Goal: Information Seeking & Learning: Learn about a topic

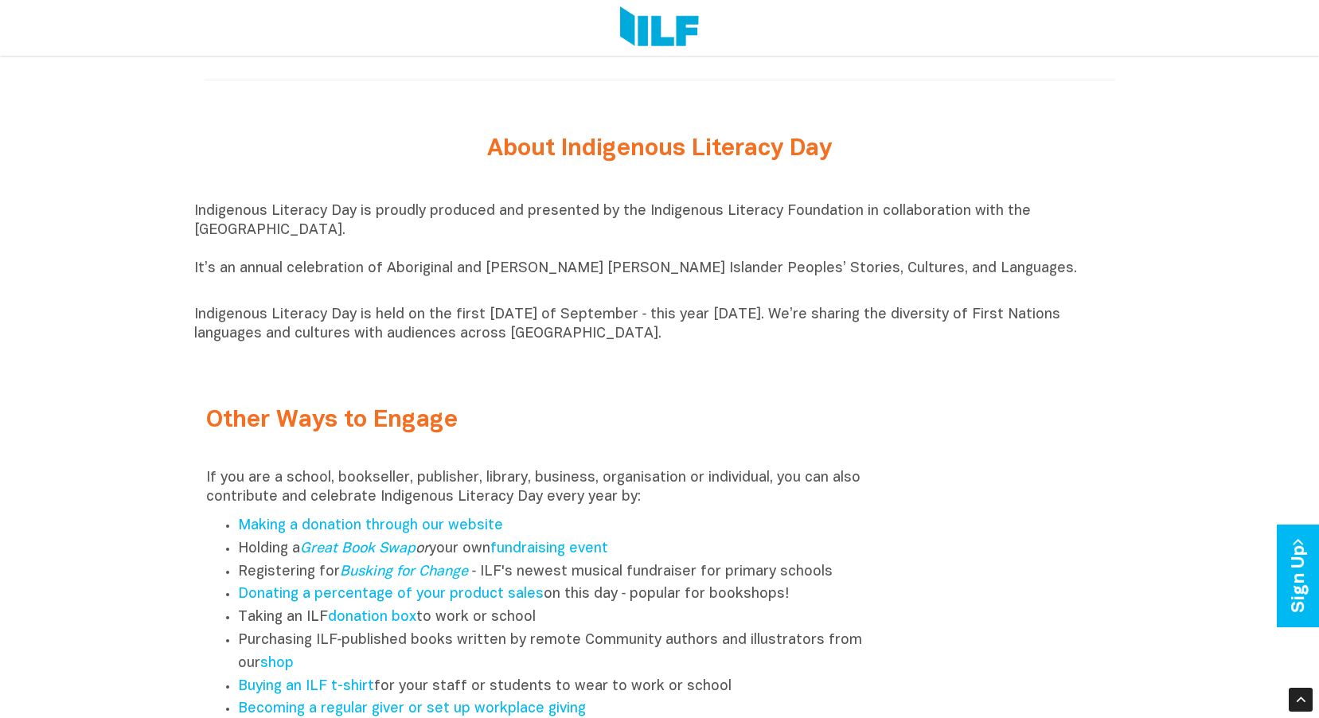
scroll to position [1632, 0]
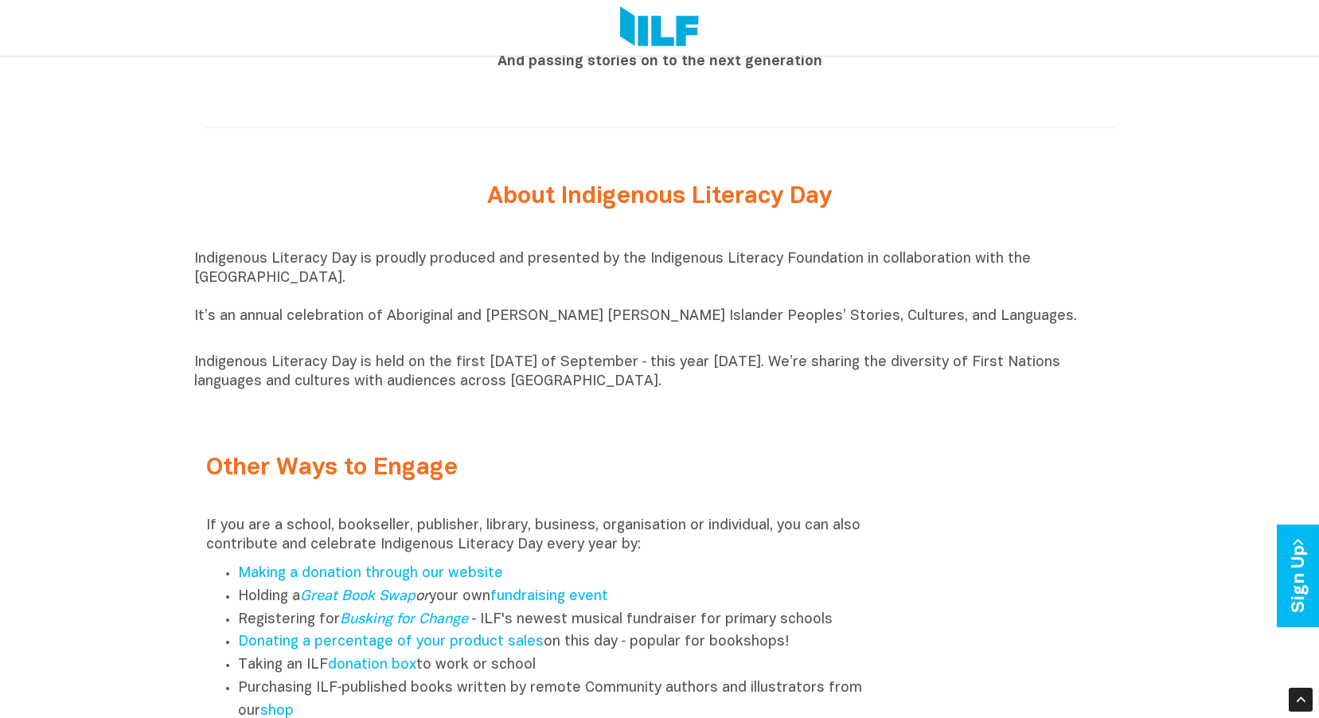
drag, startPoint x: 434, startPoint y: 533, endPoint x: 181, endPoint y: 170, distance: 442.0
copy div "About Indigenous Literacy Day Indigenous Literacy Day is proudly produced and p…"
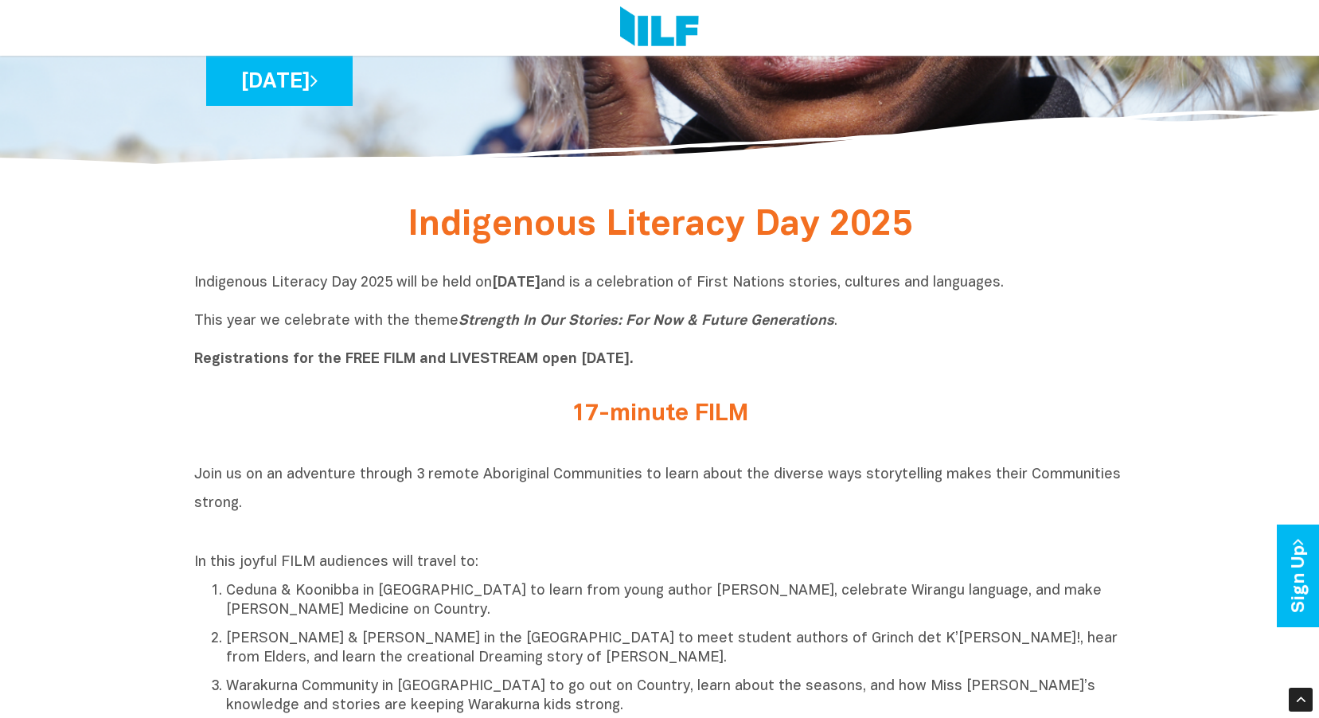
scroll to position [279, 0]
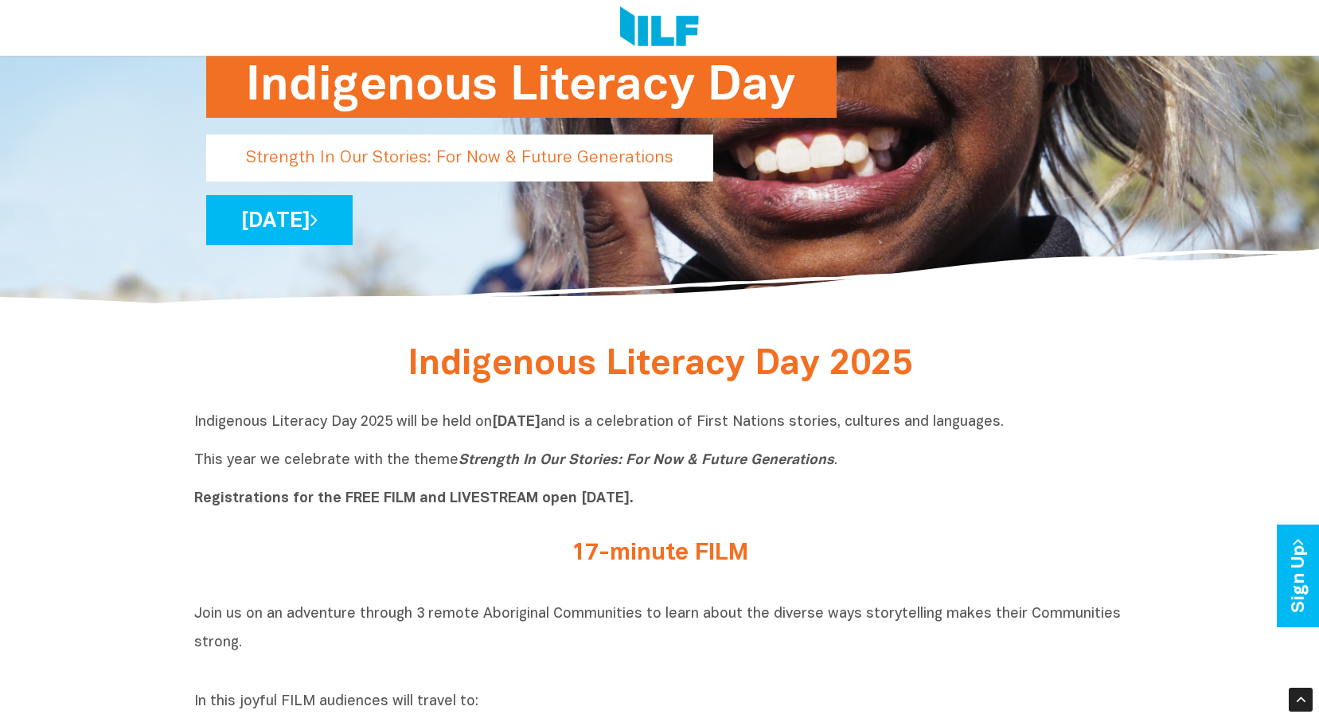
drag, startPoint x: 775, startPoint y: 504, endPoint x: 399, endPoint y: 355, distance: 404.3
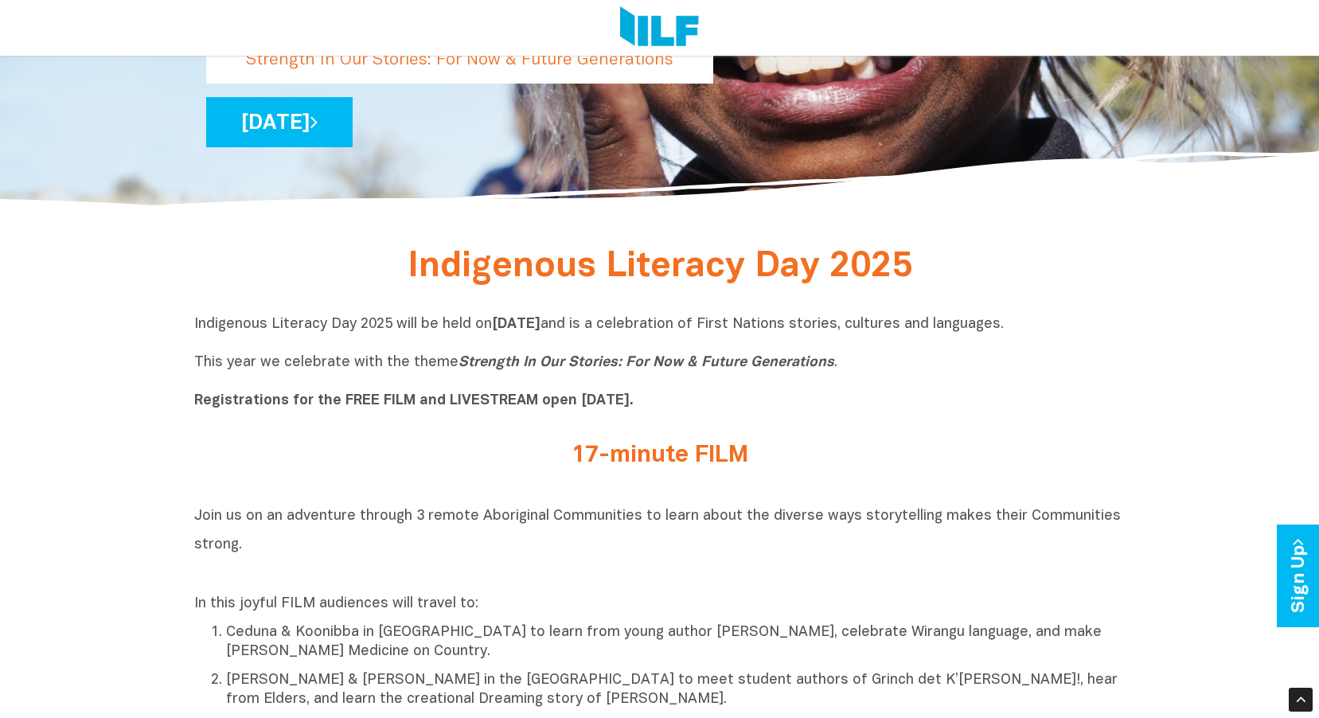
scroll to position [358, 0]
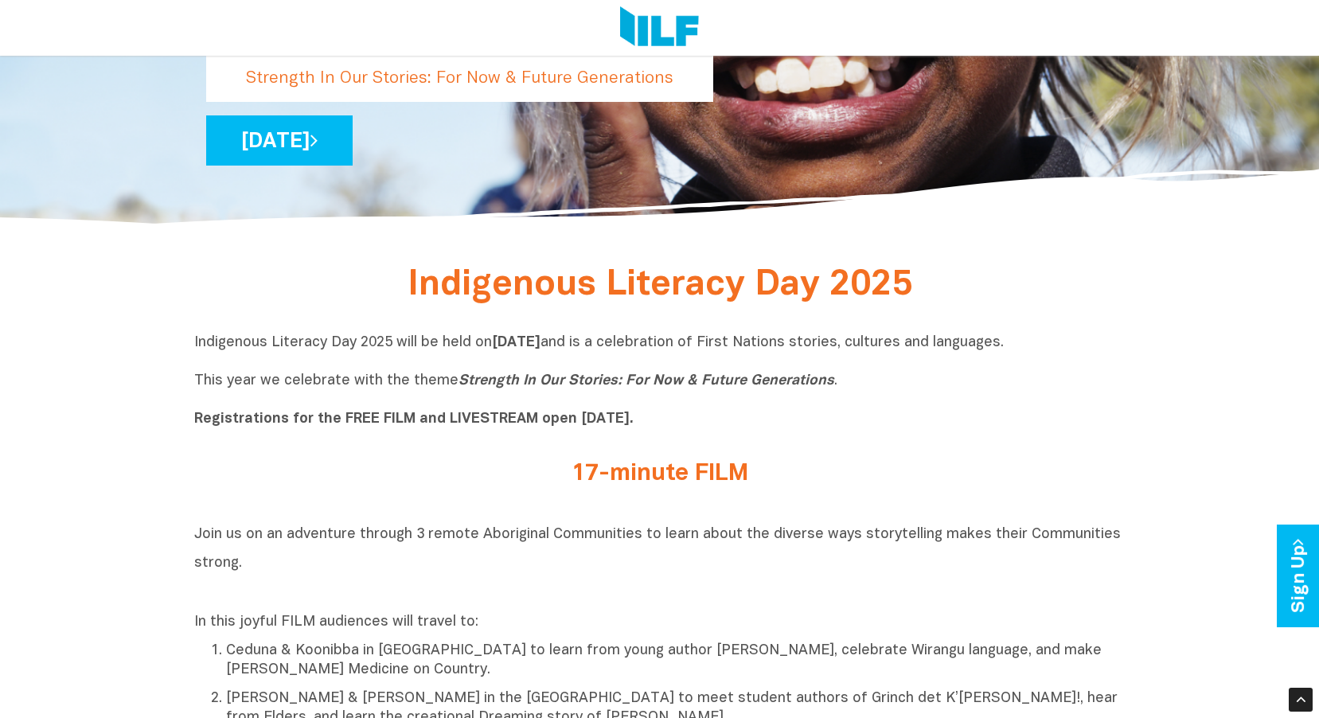
drag, startPoint x: 338, startPoint y: 515, endPoint x: 350, endPoint y: 505, distance: 15.8
click at [723, 418] on p "Indigenous Literacy Day 2025 will be held on Wednesday 3 September and is a cel…" at bounding box center [660, 382] width 932 height 96
drag, startPoint x: 664, startPoint y: 408, endPoint x: 185, endPoint y: 334, distance: 485.2
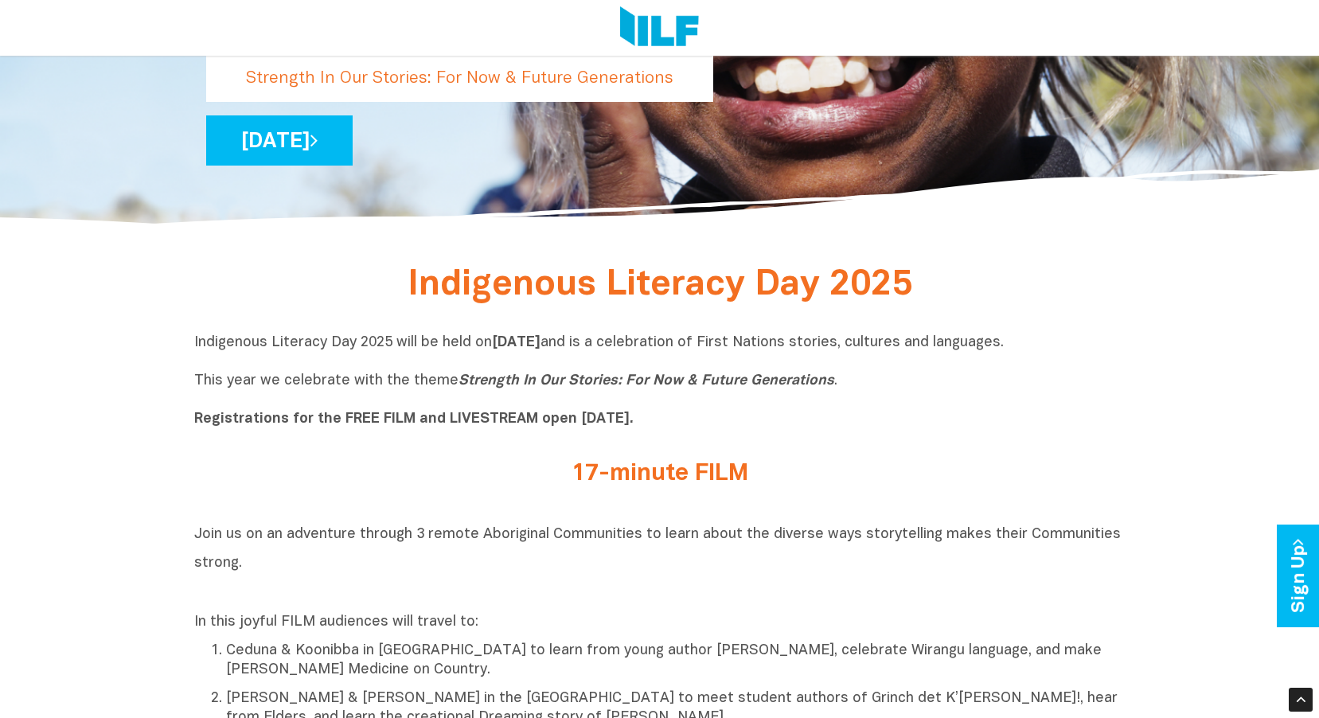
copy p "Indigenous Literacy Day 2025 will be held on Wednesday 3 September and is a cel…"
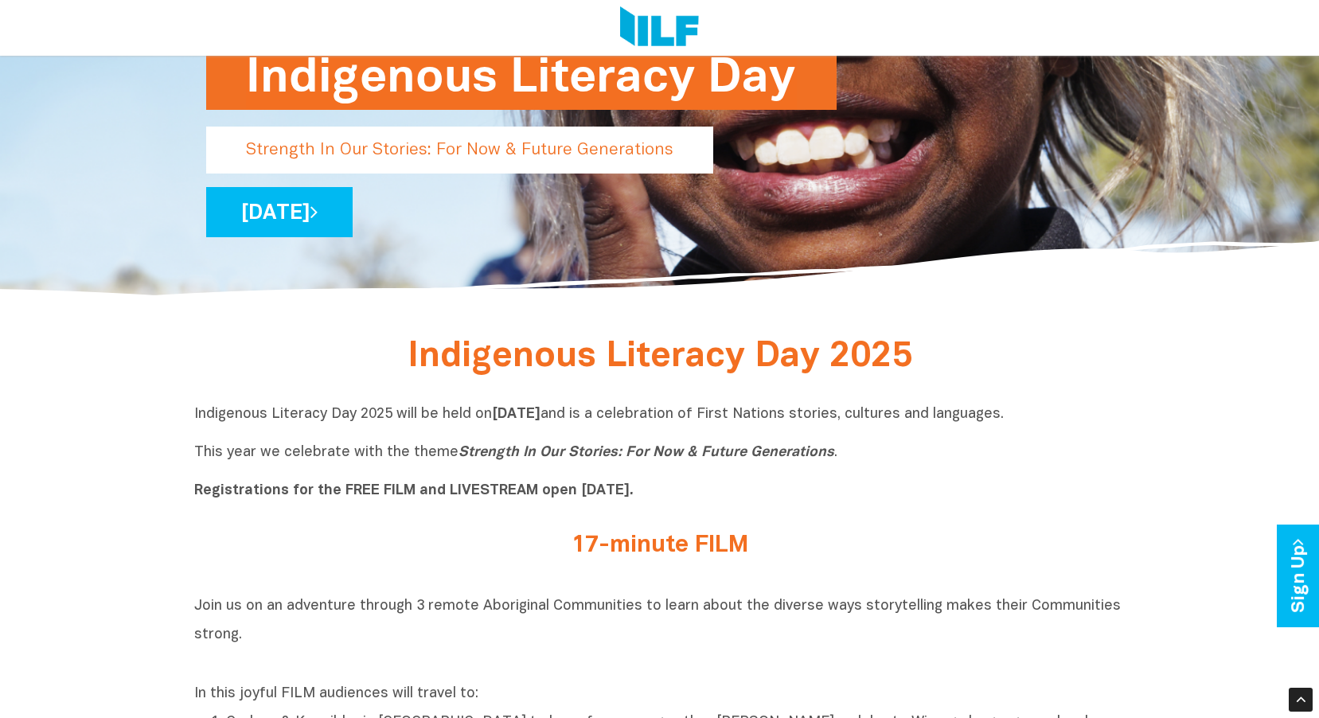
scroll to position [0, 0]
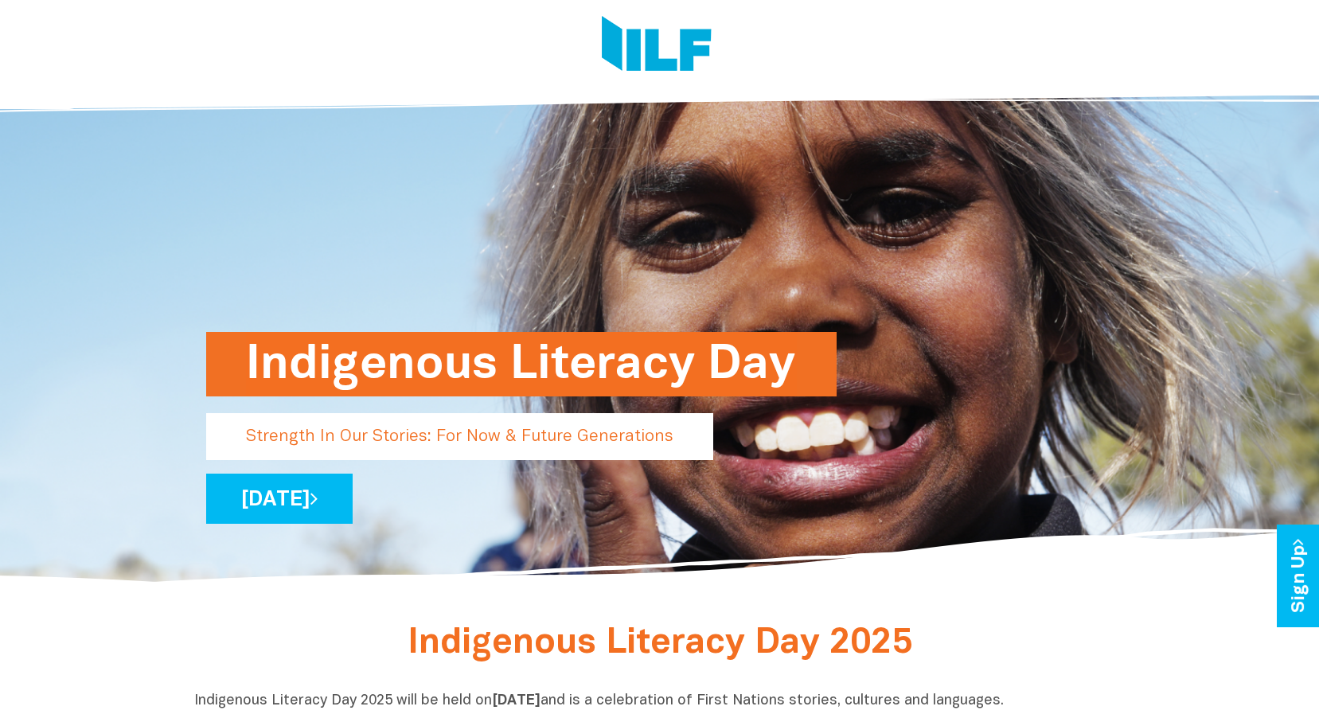
click at [380, 440] on p "Strength In Our Stories: For Now & Future Generations" at bounding box center [459, 436] width 507 height 47
click at [392, 445] on p "Strength In Our Stories: For Now & Future Generations" at bounding box center [459, 436] width 507 height 47
click at [457, 446] on p "Strength In Our Stories: For Now & Future Generations" at bounding box center [459, 436] width 507 height 47
click at [450, 372] on h1 "Indigenous Literacy Day" at bounding box center [521, 364] width 551 height 64
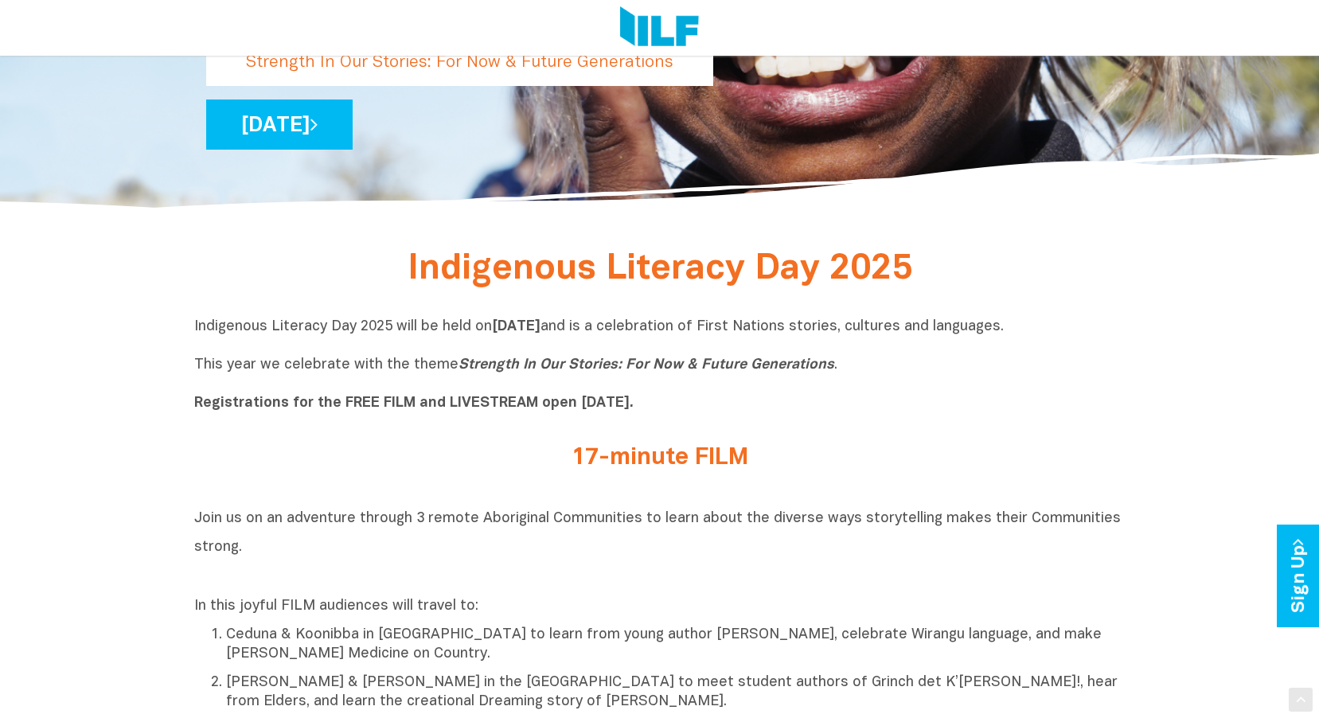
scroll to position [398, 0]
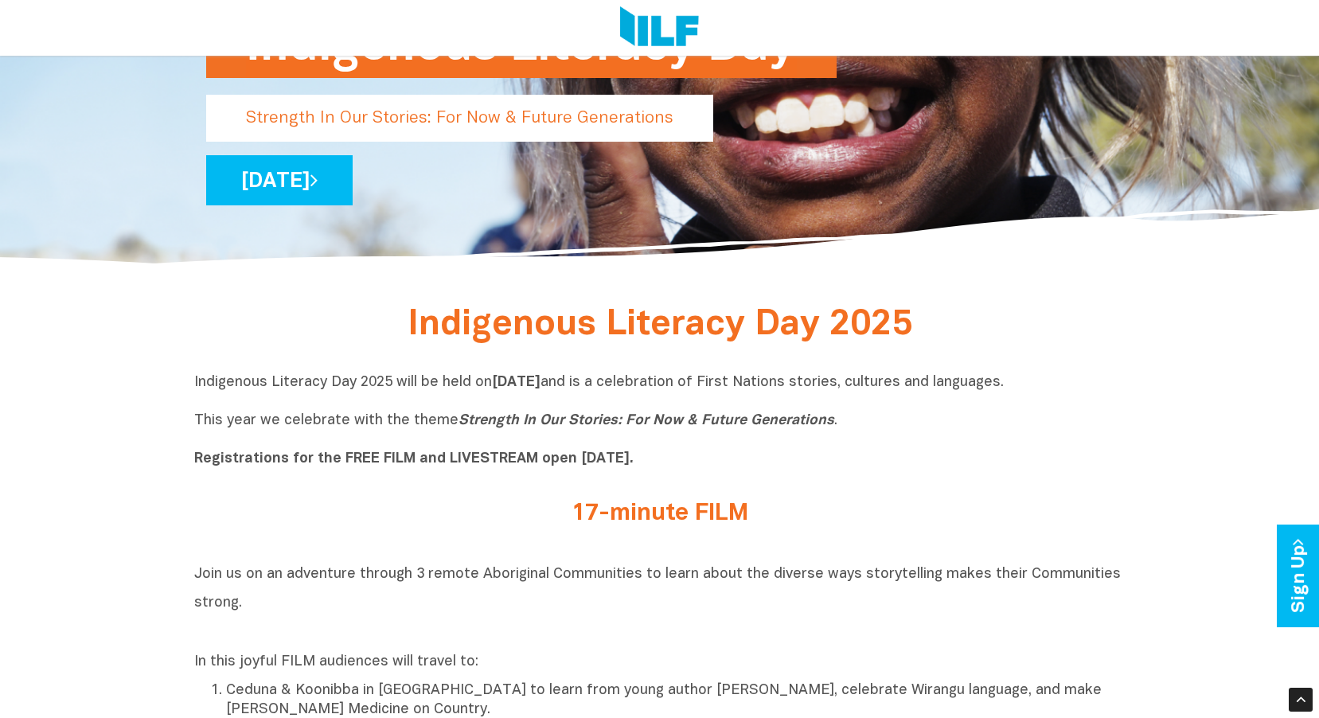
drag, startPoint x: 782, startPoint y: 518, endPoint x: 565, endPoint y: 518, distance: 217.4
click at [565, 518] on h2 "17-minute FILM" at bounding box center [660, 514] width 597 height 26
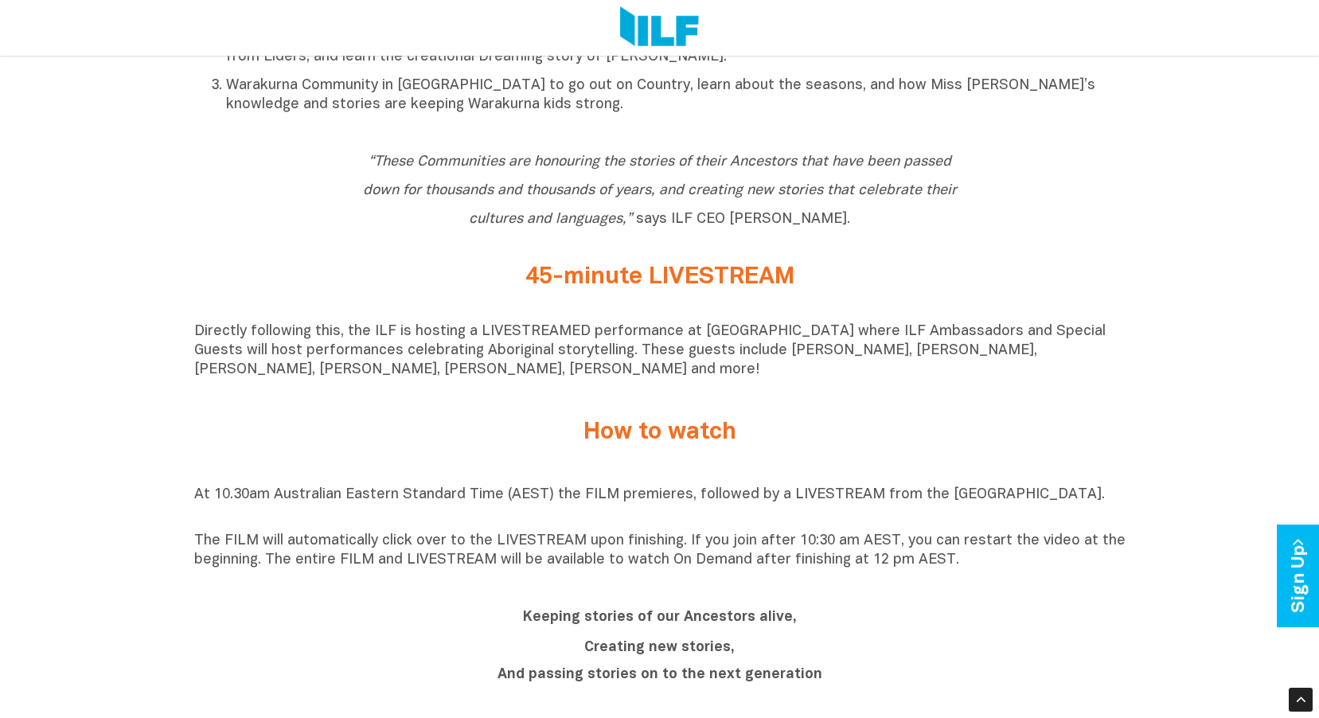
scroll to position [1035, 0]
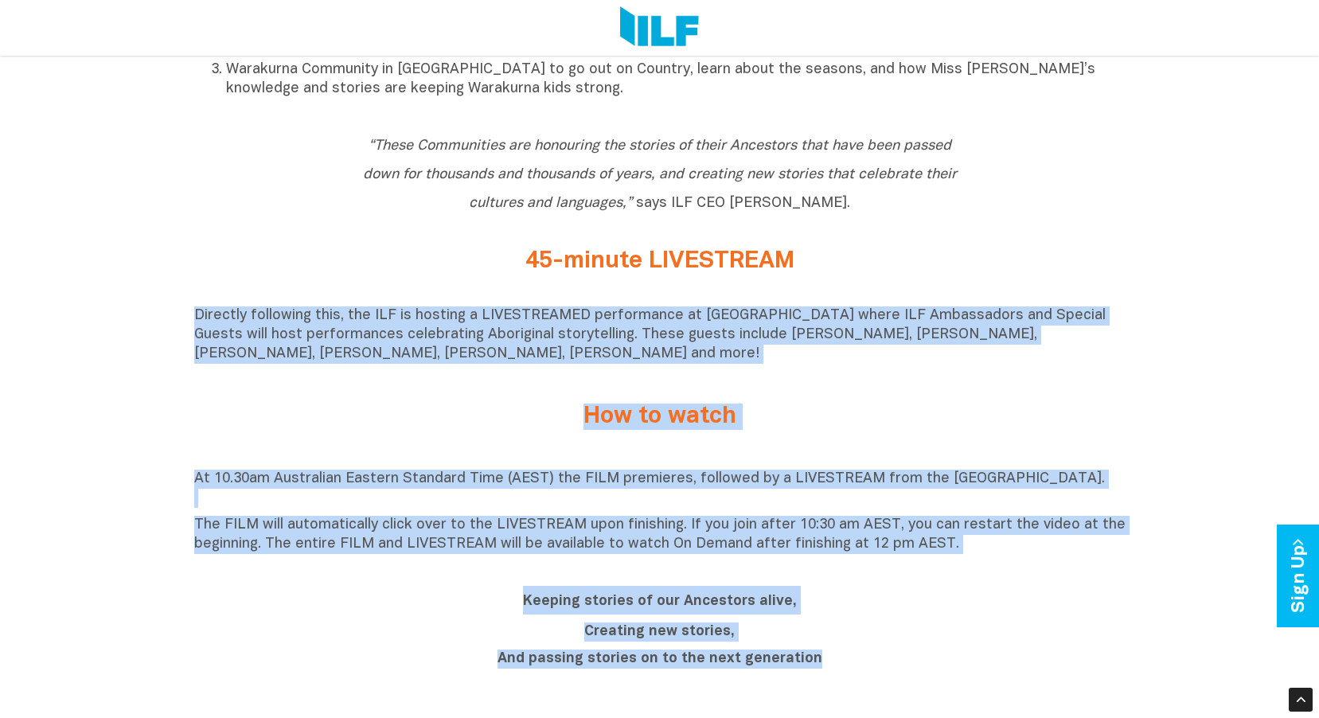
drag, startPoint x: 193, startPoint y: 329, endPoint x: 965, endPoint y: 659, distance: 839.1
click at [965, 659] on div "Indigenous Literacy Day 2025 Indigenous Literacy Day 2025 will be held on Wedne…" at bounding box center [659, 542] width 1319 height 1917
copy div "Directly following this, the ILF is hosting a LIVESTREAMED performance at Sydne…"
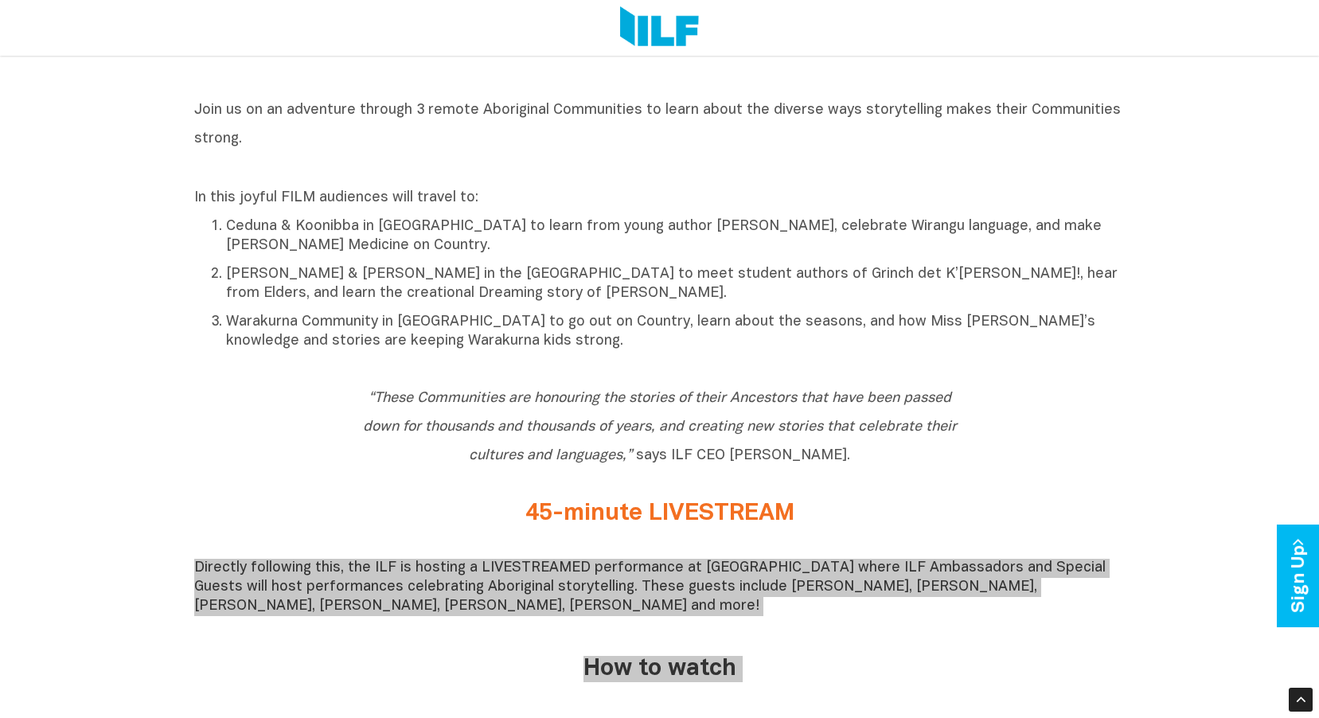
scroll to position [876, 0]
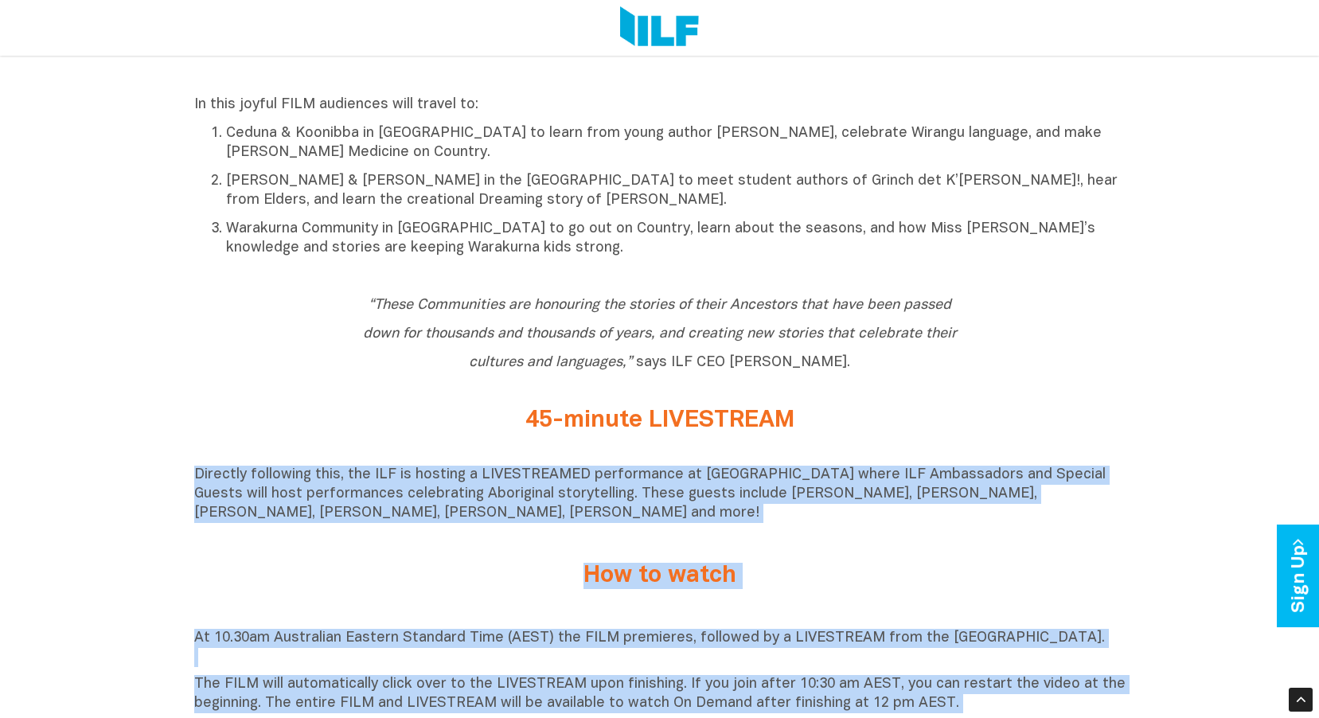
click at [518, 572] on h2 "How to watch" at bounding box center [660, 576] width 597 height 26
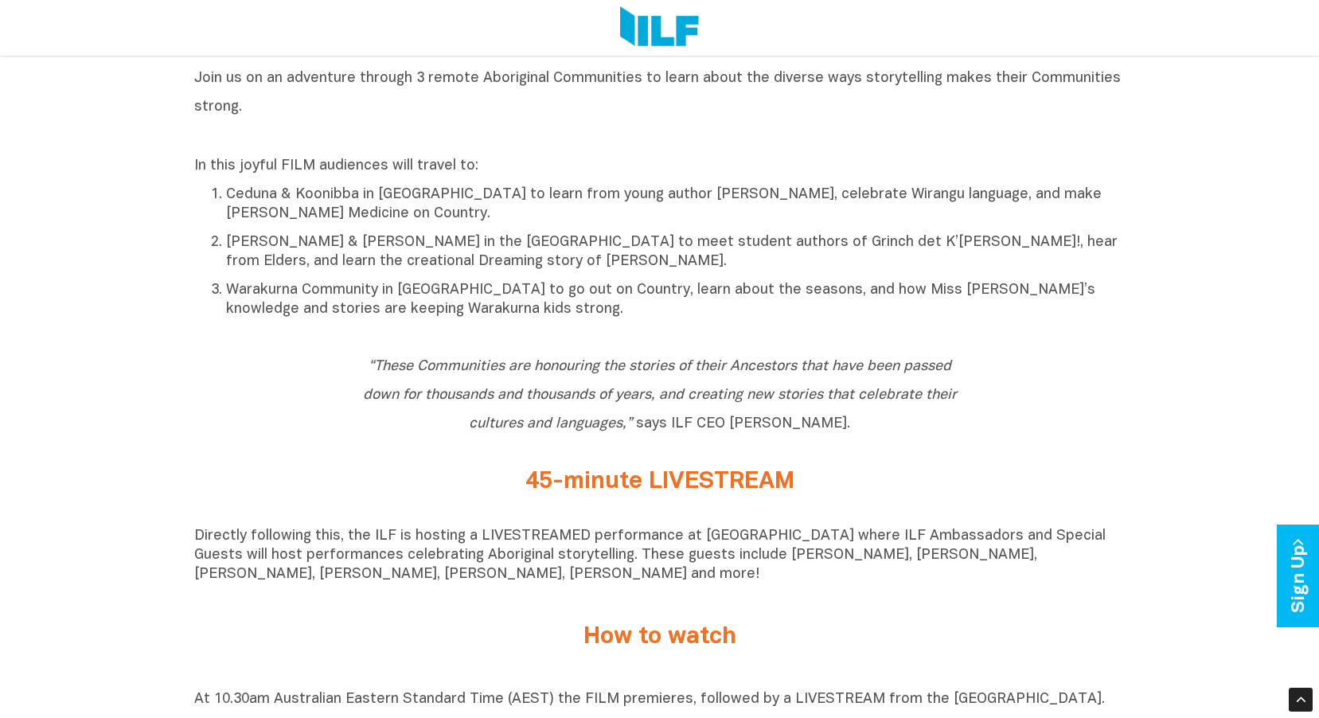
scroll to position [717, 0]
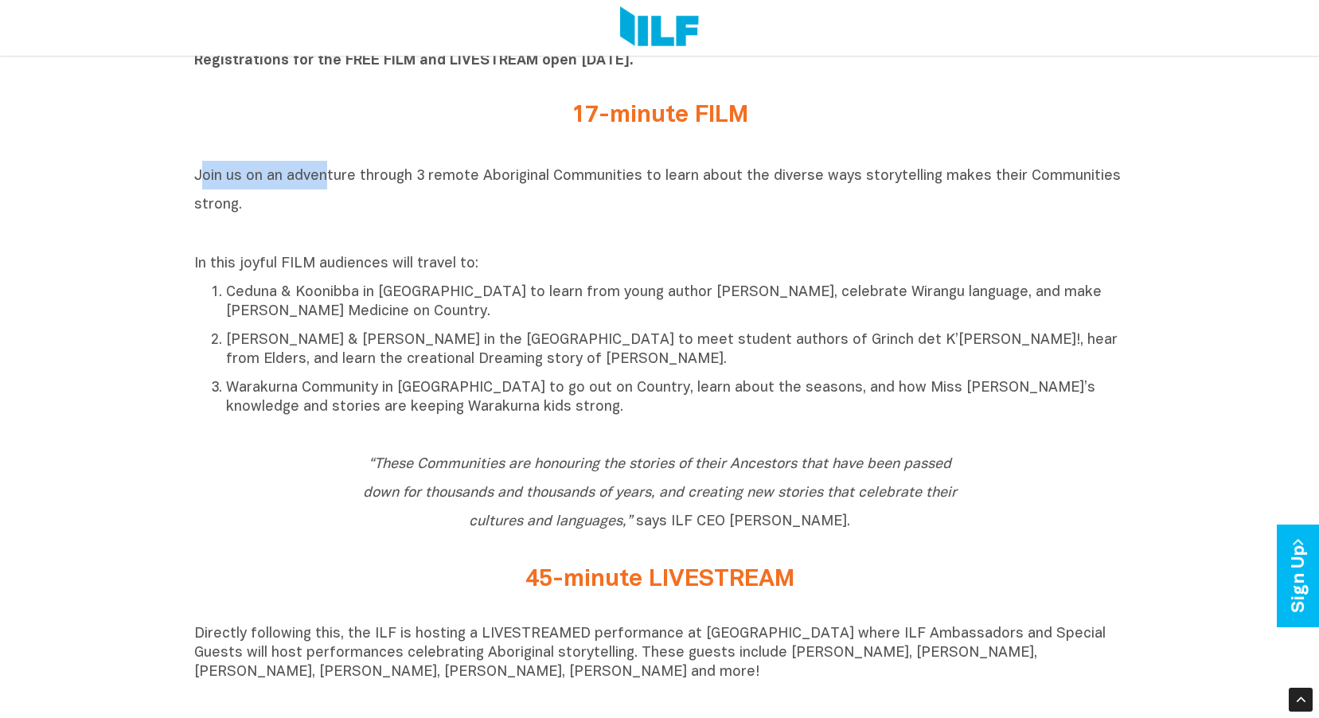
drag, startPoint x: 201, startPoint y: 180, endPoint x: 322, endPoint y: 190, distance: 121.4
click at [322, 190] on h2 "Join us on an adventure through 3 remote Aboriginal Communities to learn about …" at bounding box center [660, 204] width 932 height 86
drag, startPoint x: 322, startPoint y: 190, endPoint x: 364, endPoint y: 236, distance: 62.0
click at [364, 236] on h2 "Join us on an adventure through 3 remote Aboriginal Communities to learn about …" at bounding box center [660, 204] width 932 height 86
click at [626, 123] on h2 "17-minute FILM" at bounding box center [660, 116] width 597 height 26
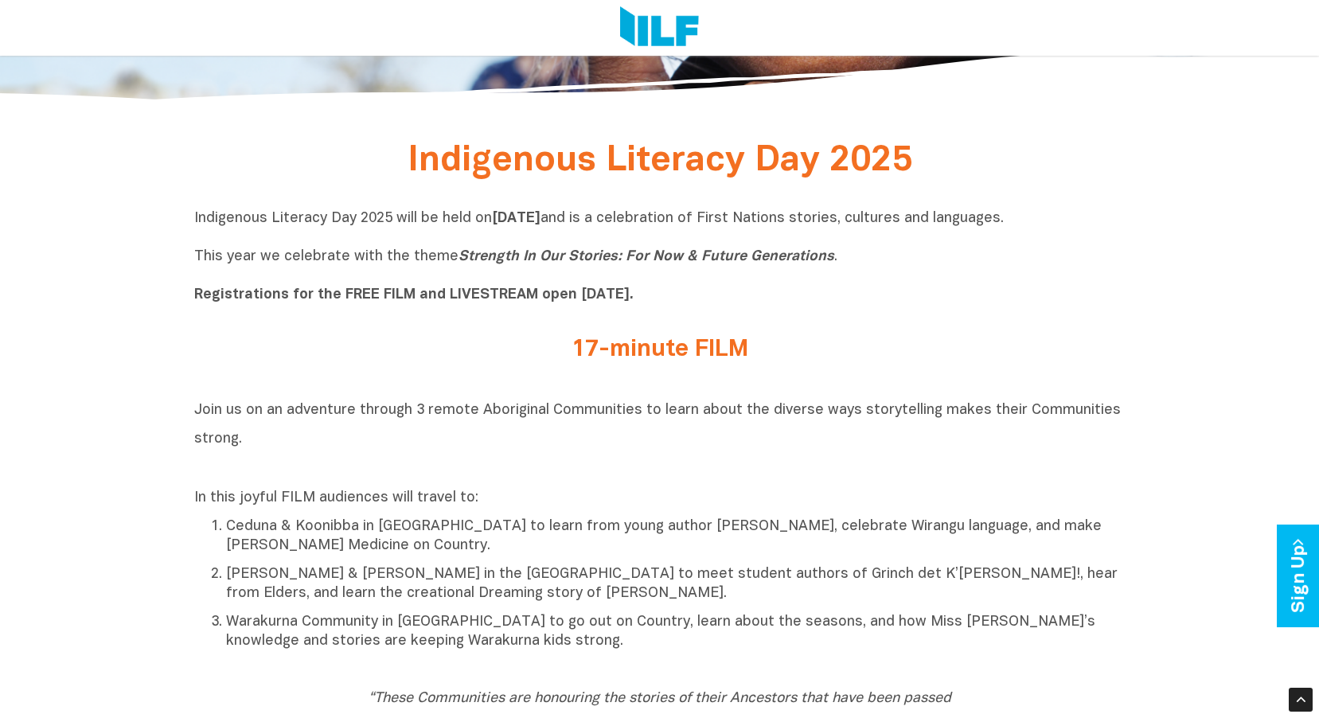
scroll to position [478, 0]
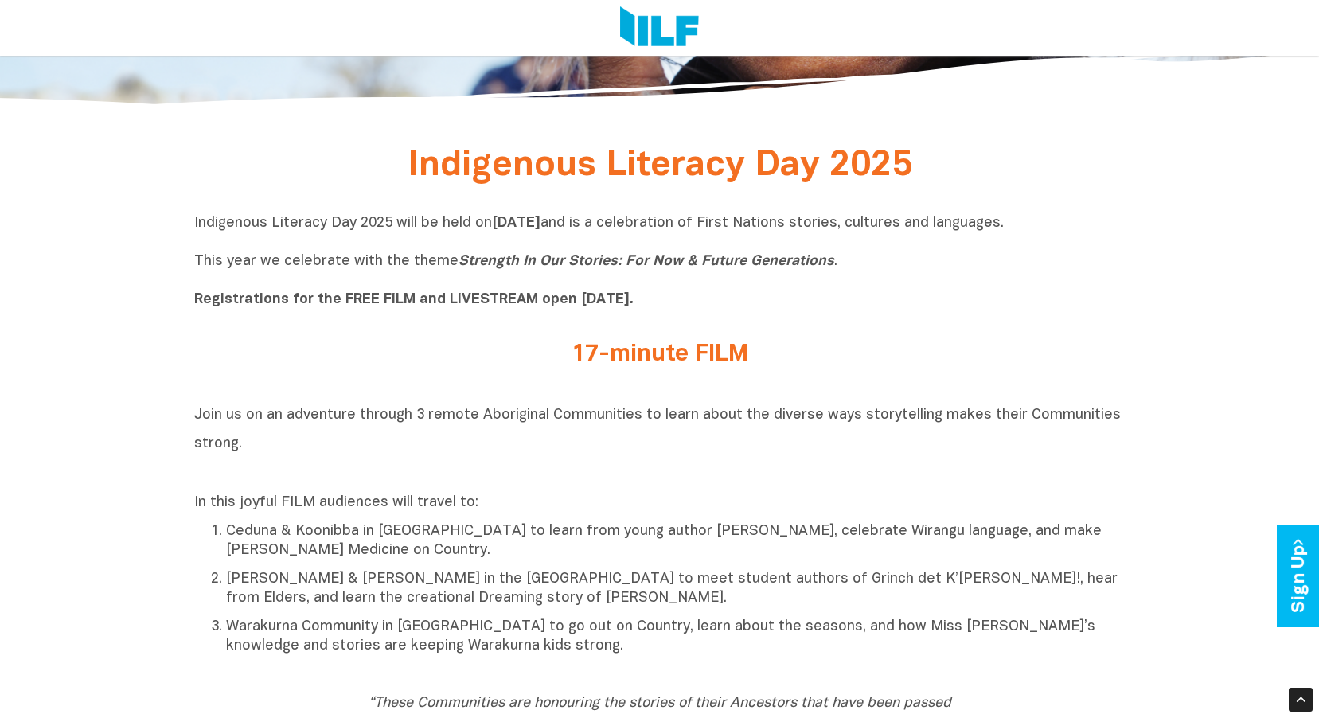
click at [586, 297] on b "Registrations for the FREE FILM and LIVESTREAM open [DATE]." at bounding box center [414, 300] width 440 height 14
click at [397, 303] on b "Registrations for the FREE FILM and LIVESTREAM open [DATE]." at bounding box center [414, 300] width 440 height 14
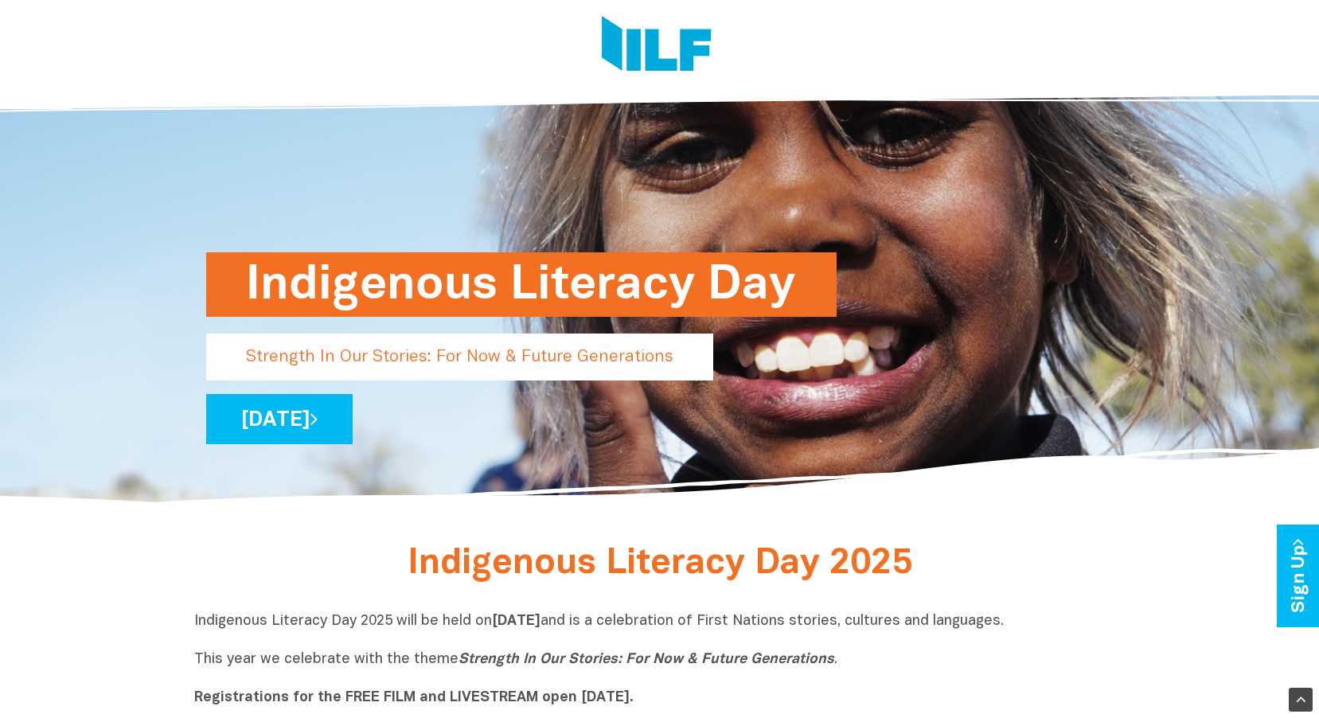
scroll to position [0, 0]
